Goal: Information Seeking & Learning: Learn about a topic

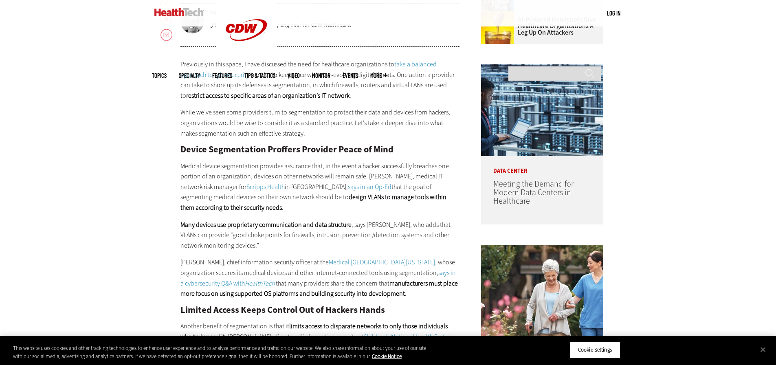
scroll to position [530, 0]
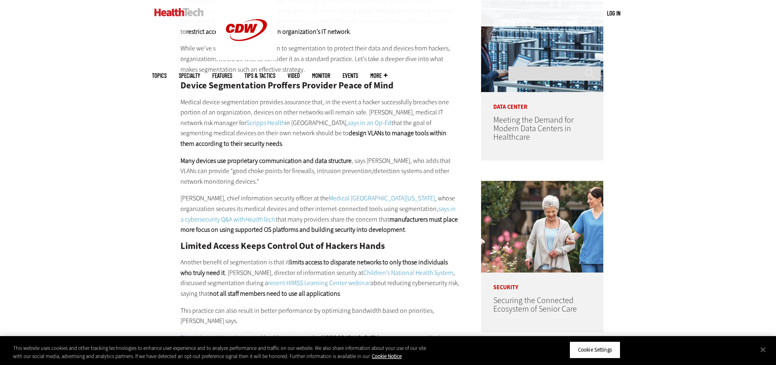
click at [329, 155] on div "Previously in this space, I have discussed the need for healthcare organization…" at bounding box center [319, 259] width 279 height 529
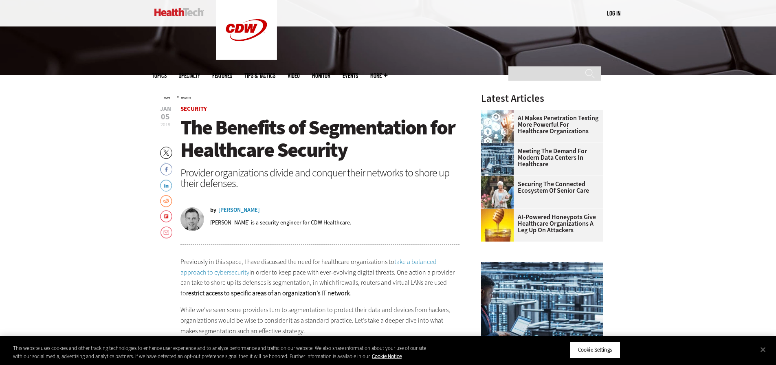
scroll to position [244, 0]
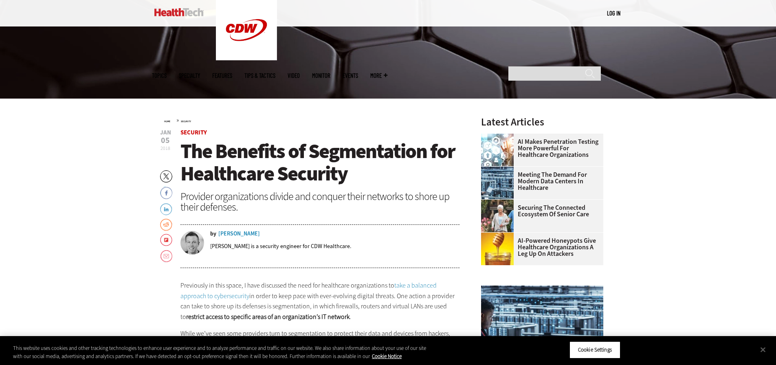
click at [305, 158] on span "The Benefits of Segmentation for Healthcare Security" at bounding box center [317, 162] width 275 height 49
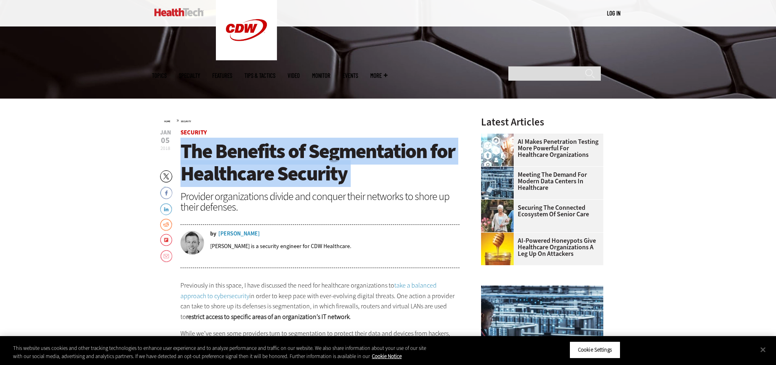
click at [304, 158] on span "The Benefits of Segmentation for Healthcare Security" at bounding box center [317, 162] width 275 height 49
copy header "The Benefits of Segmentation for Healthcare Security"
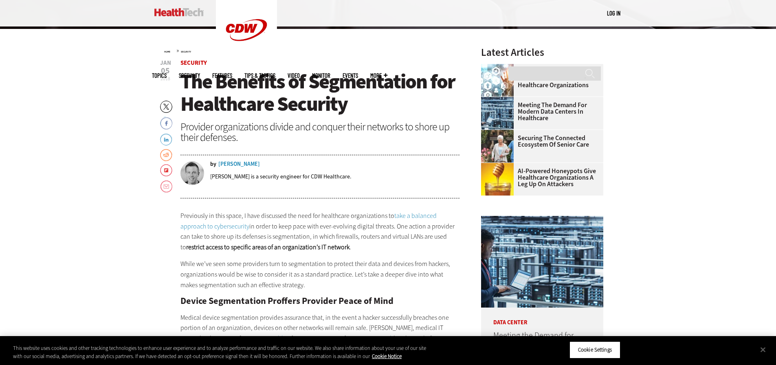
scroll to position [530, 0]
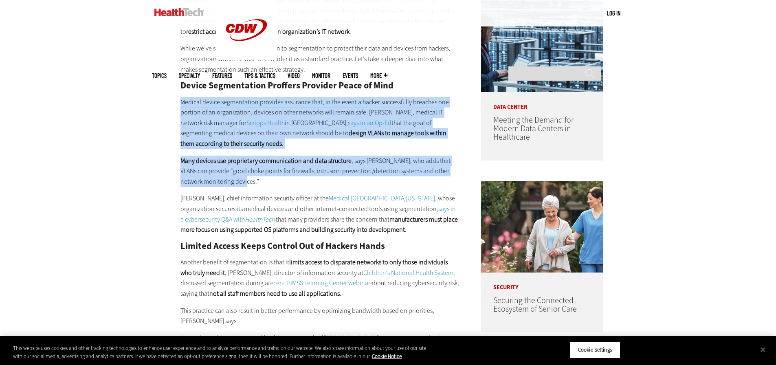
drag, startPoint x: 179, startPoint y: 101, endPoint x: 311, endPoint y: 179, distance: 153.0
click at [312, 181] on article "[DATE] Twitter Facebook LinkedIn Reddit Flipboard Email Security The Benefits o…" at bounding box center [312, 343] width 296 height 999
copy div "Medical device segmentation provides assurance that, in the event a hacker succ…"
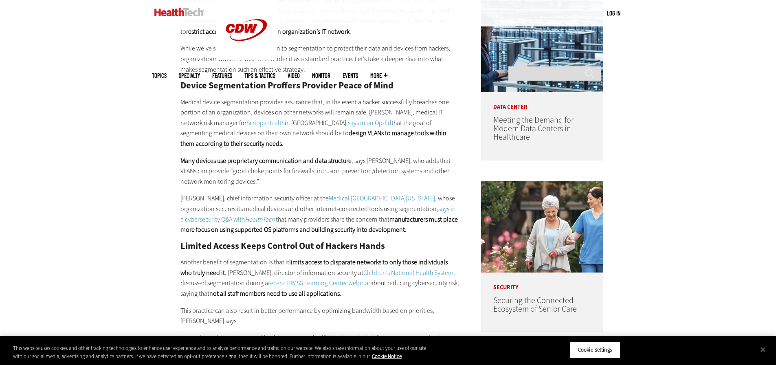
click at [379, 189] on div "Previously in this space, I have discussed the need for healthcare organization…" at bounding box center [319, 259] width 279 height 529
click at [379, 161] on p "Many devices use proprietary communication and data structure , says [PERSON_NA…" at bounding box center [319, 171] width 279 height 31
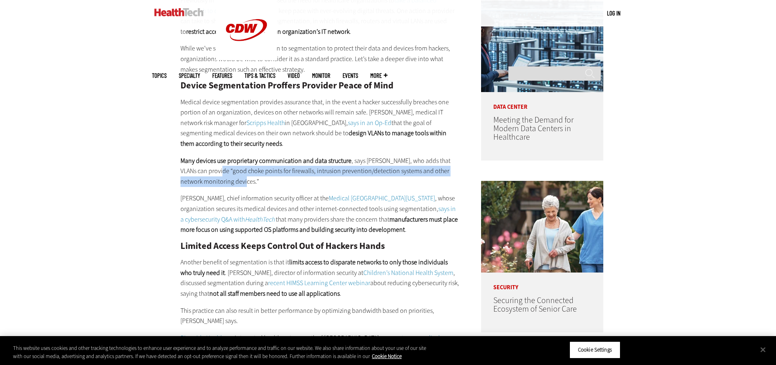
drag, startPoint x: 207, startPoint y: 174, endPoint x: 264, endPoint y: 178, distance: 57.2
click at [264, 178] on p "Many devices use proprietary communication and data structure , says [PERSON_NA…" at bounding box center [319, 171] width 279 height 31
click at [285, 182] on p "Many devices use proprietary communication and data structure , says [PERSON_NA…" at bounding box center [319, 171] width 279 height 31
